Goal: Task Accomplishment & Management: Complete application form

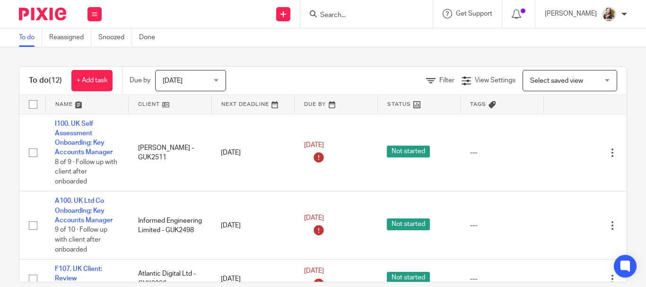
drag, startPoint x: 0, startPoint y: 0, endPoint x: 334, endPoint y: 16, distance: 334.2
click at [330, 15] on input "Search" at bounding box center [361, 15] width 85 height 9
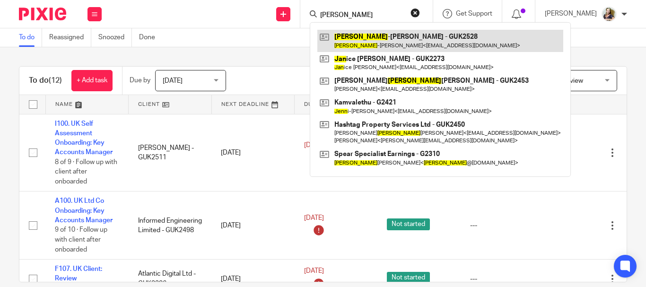
type input "jean"
click at [357, 35] on link at bounding box center [440, 41] width 246 height 22
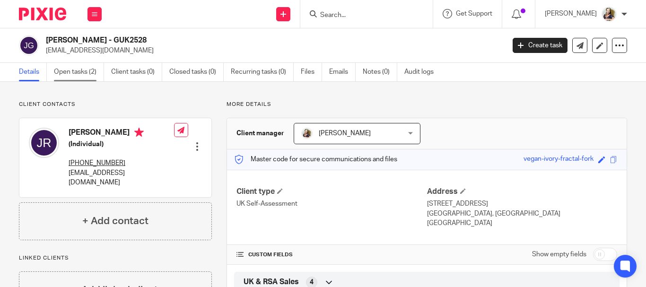
click at [73, 72] on link "Open tasks (2)" at bounding box center [79, 72] width 50 height 18
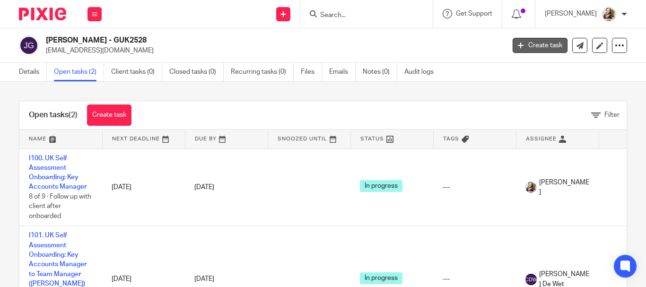
click at [532, 45] on link "Create task" at bounding box center [540, 45] width 55 height 15
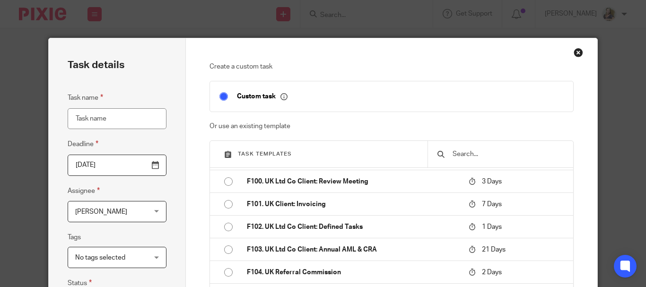
scroll to position [662, 0]
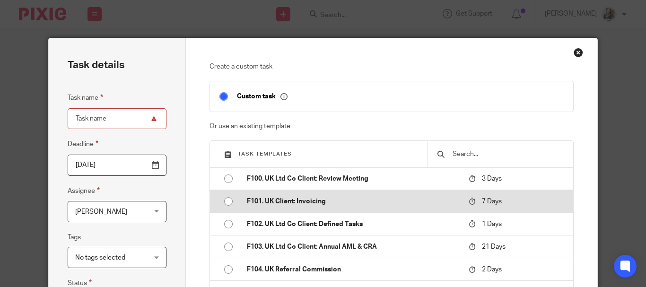
click at [290, 206] on p "F101. UK Client: Invoicing" at bounding box center [353, 201] width 212 height 9
type input "2025-09-25"
type input "F101. UK Client: Invoicing"
checkbox input "false"
radio input "true"
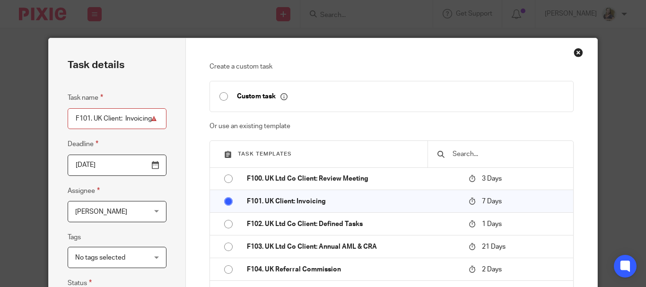
click at [90, 207] on span "[PERSON_NAME]" at bounding box center [111, 211] width 72 height 20
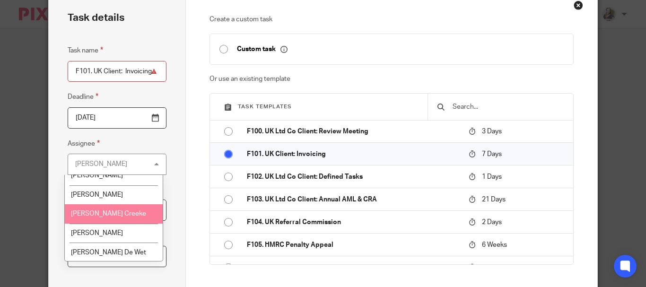
scroll to position [95, 0]
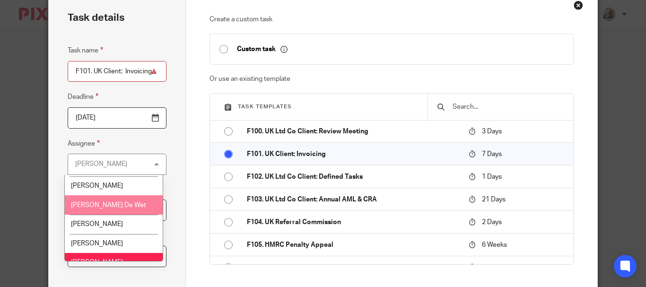
click at [98, 207] on span "[PERSON_NAME] De Wet" at bounding box center [108, 205] width 75 height 7
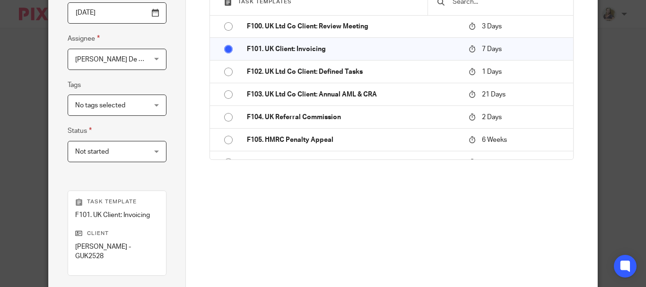
scroll to position [189, 0]
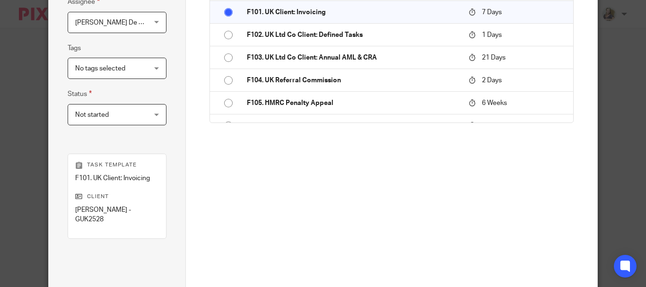
click at [115, 115] on span "Not started" at bounding box center [111, 114] width 72 height 20
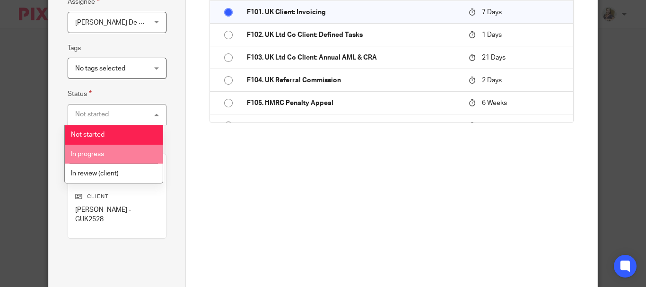
drag, startPoint x: 104, startPoint y: 155, endPoint x: 171, endPoint y: 147, distance: 67.1
click at [104, 154] on li "In progress" at bounding box center [114, 154] width 98 height 19
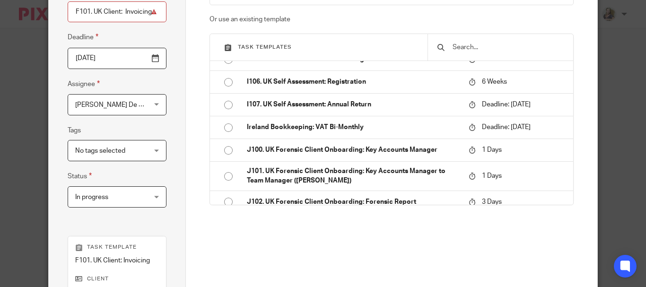
scroll to position [234, 0]
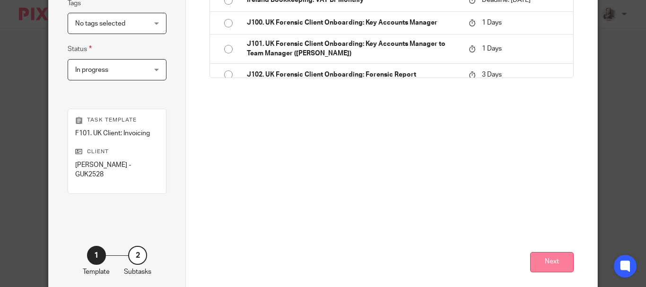
click at [552, 262] on button "Next" at bounding box center [552, 262] width 44 height 20
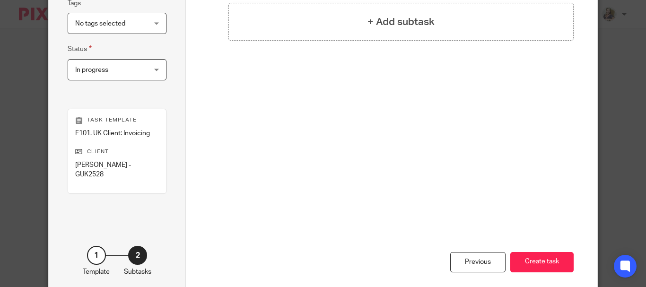
scroll to position [45, 0]
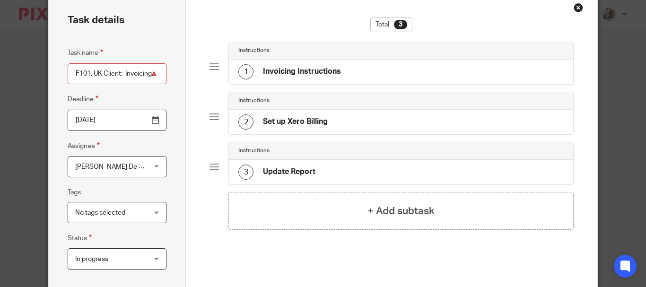
click at [284, 72] on h4 "Invoicing Instructions" at bounding box center [302, 72] width 78 height 10
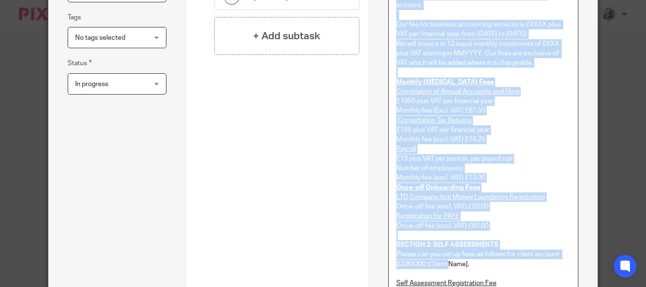
scroll to position [309, 0]
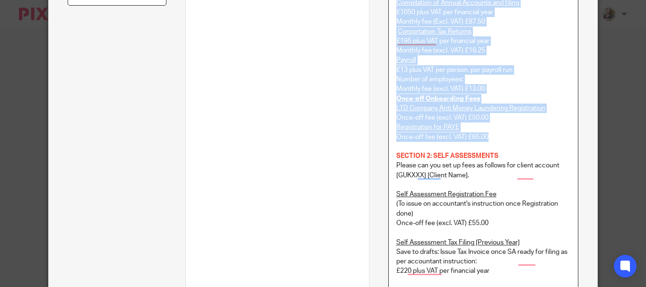
drag, startPoint x: 393, startPoint y: 151, endPoint x: 496, endPoint y: 151, distance: 102.6
click at [496, 151] on div "SECTION 1: UK LTD COMPANY Please can you set up a recurring monthly invoice and…" at bounding box center [483, 197] width 189 height 642
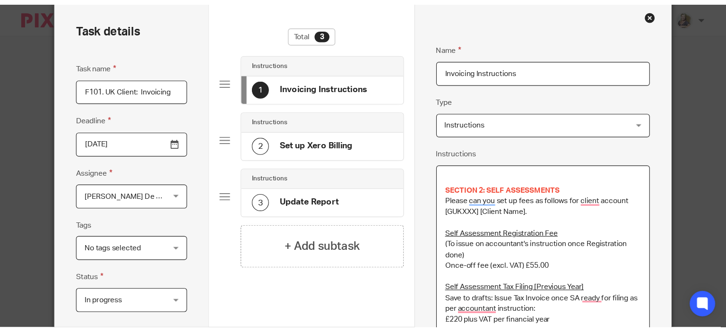
scroll to position [41, 0]
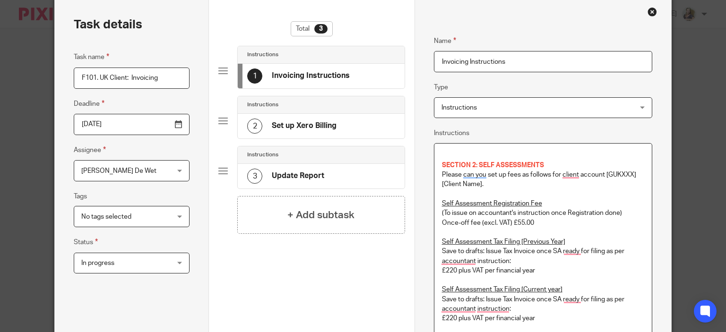
drag, startPoint x: 481, startPoint y: 184, endPoint x: 531, endPoint y: 181, distance: 50.2
click at [531, 181] on p "Please can you set up fees as follows for client account [GUKXXX] [Client Name]." at bounding box center [543, 179] width 202 height 19
drag, startPoint x: 484, startPoint y: 183, endPoint x: 603, endPoint y: 174, distance: 119.5
click at [603, 174] on p "Please can you set up fees as follows for client account [GUKXXX] [Client Name]." at bounding box center [543, 179] width 202 height 19
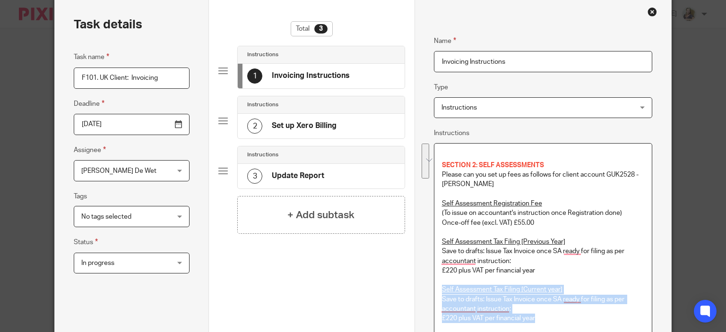
drag, startPoint x: 439, startPoint y: 289, endPoint x: 538, endPoint y: 316, distance: 102.4
click at [538, 287] on div "SECTION 2: SELF ASSESSMENTS Please can you set up fees as follows for client ac…" at bounding box center [544, 326] width 218 height 364
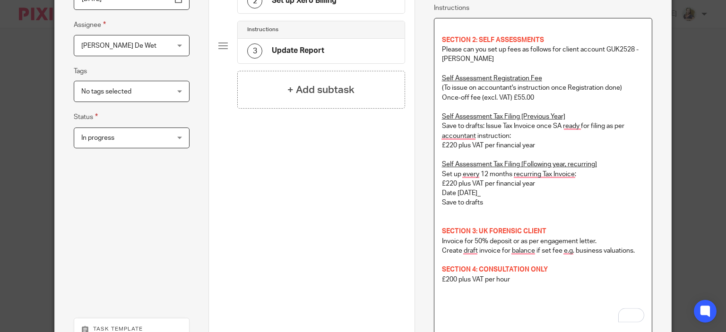
scroll to position [183, 0]
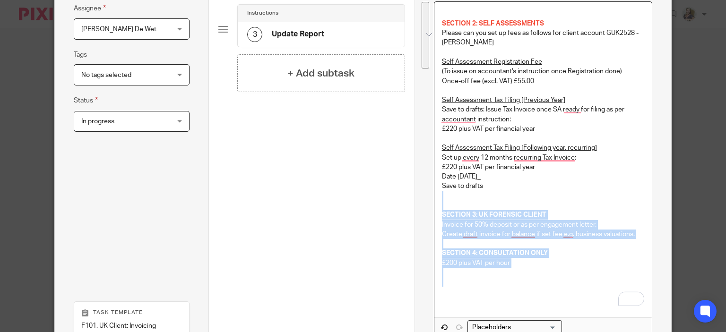
drag, startPoint x: 441, startPoint y: 198, endPoint x: 562, endPoint y: 282, distance: 147.8
click at [562, 282] on div "SECTION 2: SELF ASSESSMENTS Please can you set up fees as follows for client ac…" at bounding box center [544, 160] width 218 height 316
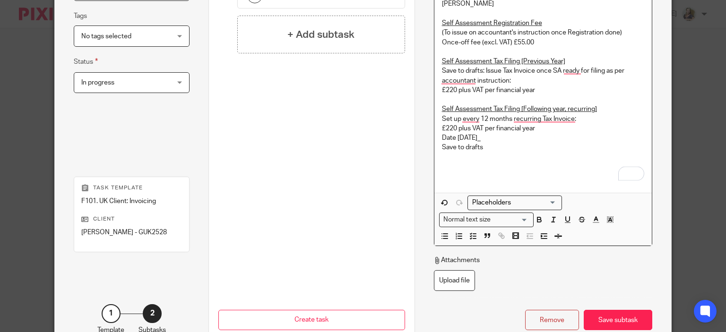
scroll to position [277, 0]
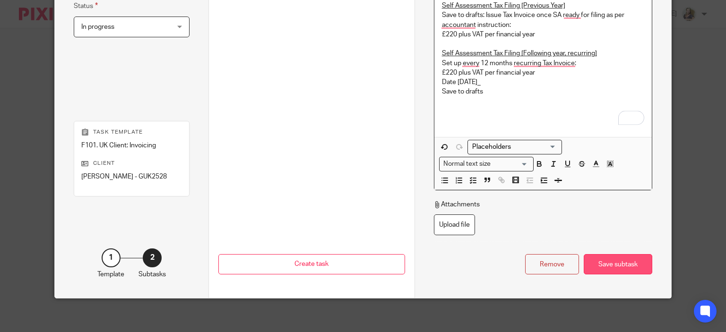
click at [628, 263] on div "Save subtask" at bounding box center [618, 264] width 69 height 20
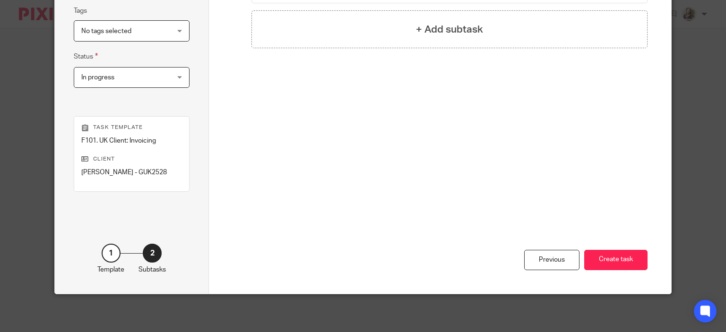
scroll to position [226, 0]
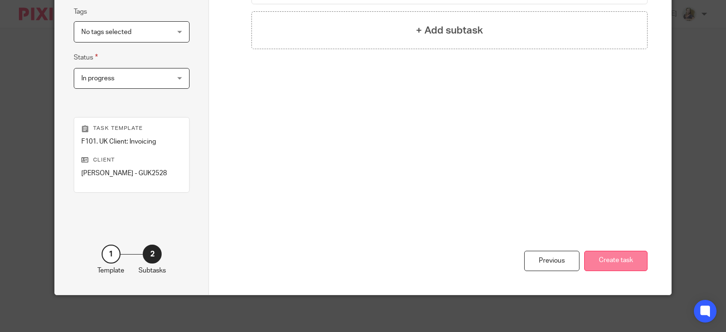
click at [628, 260] on button "Create task" at bounding box center [615, 261] width 63 height 20
